Goal: Task Accomplishment & Management: Use online tool/utility

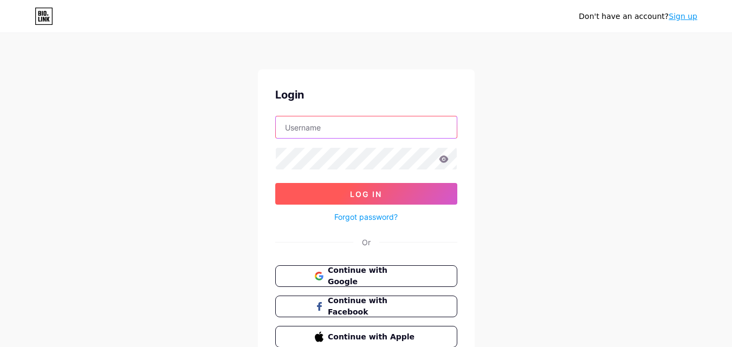
type input "[EMAIL_ADDRESS][DOMAIN_NAME]"
click at [332, 190] on button "Log In" at bounding box center [366, 194] width 182 height 22
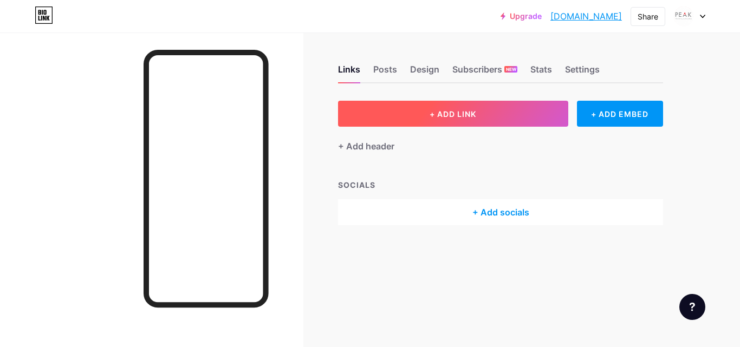
click at [485, 116] on button "+ ADD LINK" at bounding box center [453, 114] width 230 height 26
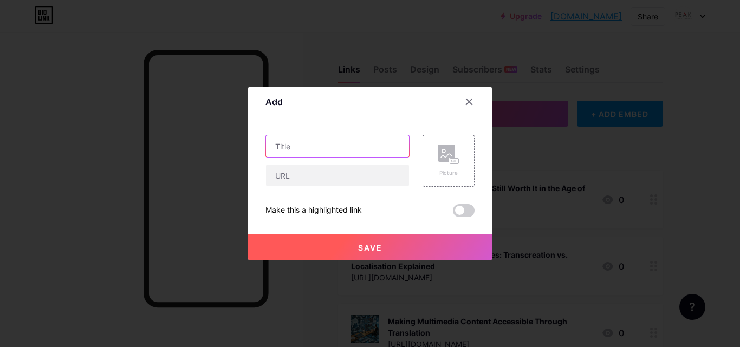
click at [307, 152] on input "text" at bounding box center [337, 146] width 143 height 22
paste input "What Is a Legal Translation of a Document?"
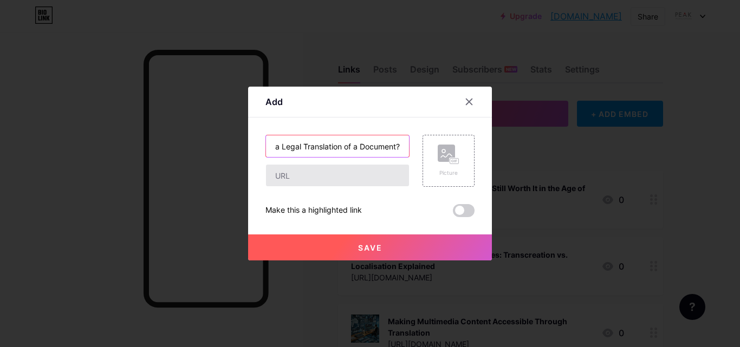
type input "What Is a Legal Translation of a Document?"
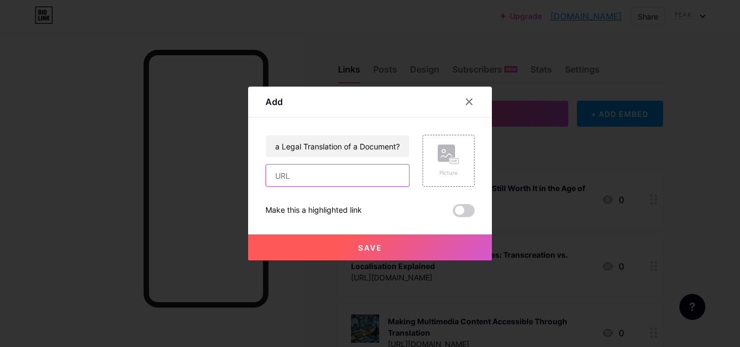
scroll to position [0, 0]
click at [295, 172] on input "text" at bounding box center [337, 176] width 143 height 22
click at [293, 183] on input "text" at bounding box center [337, 176] width 143 height 22
paste input "https://peaktranslationsltd.weebly.com/blog/what-is-a-legal-translation-of-a-do…"
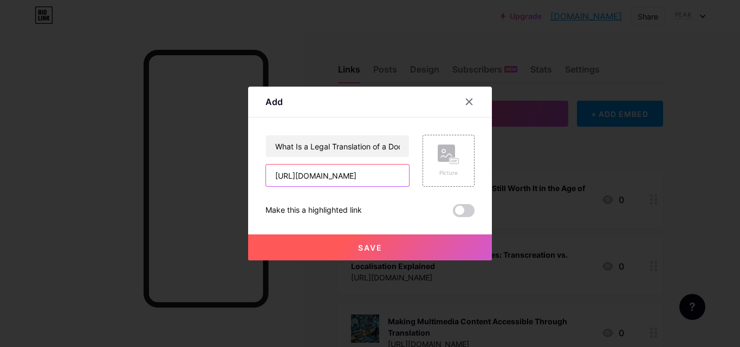
type input "https://peaktranslationsltd.weebly.com/blog/what-is-a-legal-translation-of-a-do…"
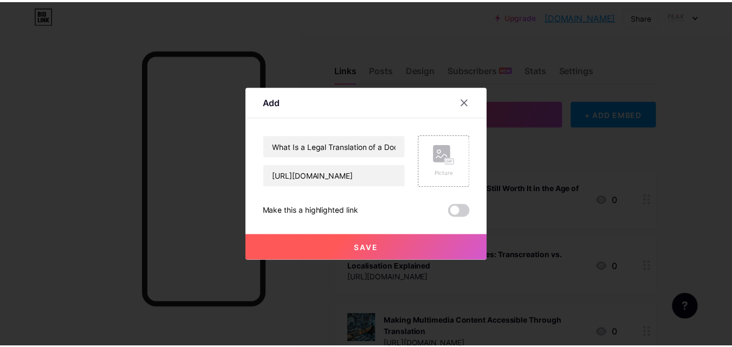
scroll to position [0, 0]
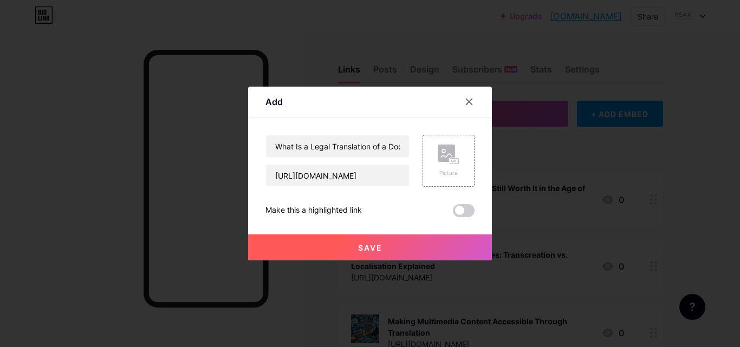
click at [363, 244] on span "Save" at bounding box center [370, 247] width 24 height 9
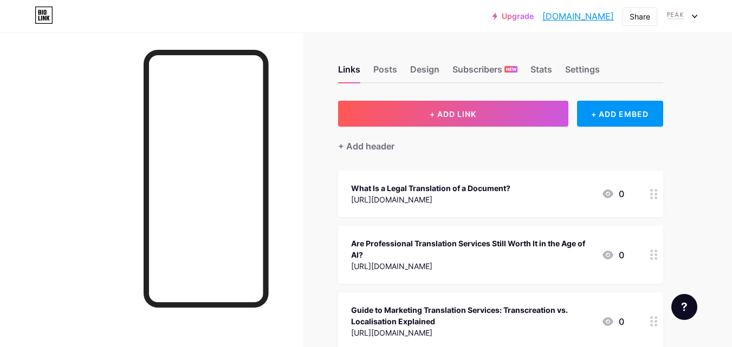
click at [551, 13] on link "[DOMAIN_NAME]" at bounding box center [578, 16] width 72 height 13
